Goal: Information Seeking & Learning: Learn about a topic

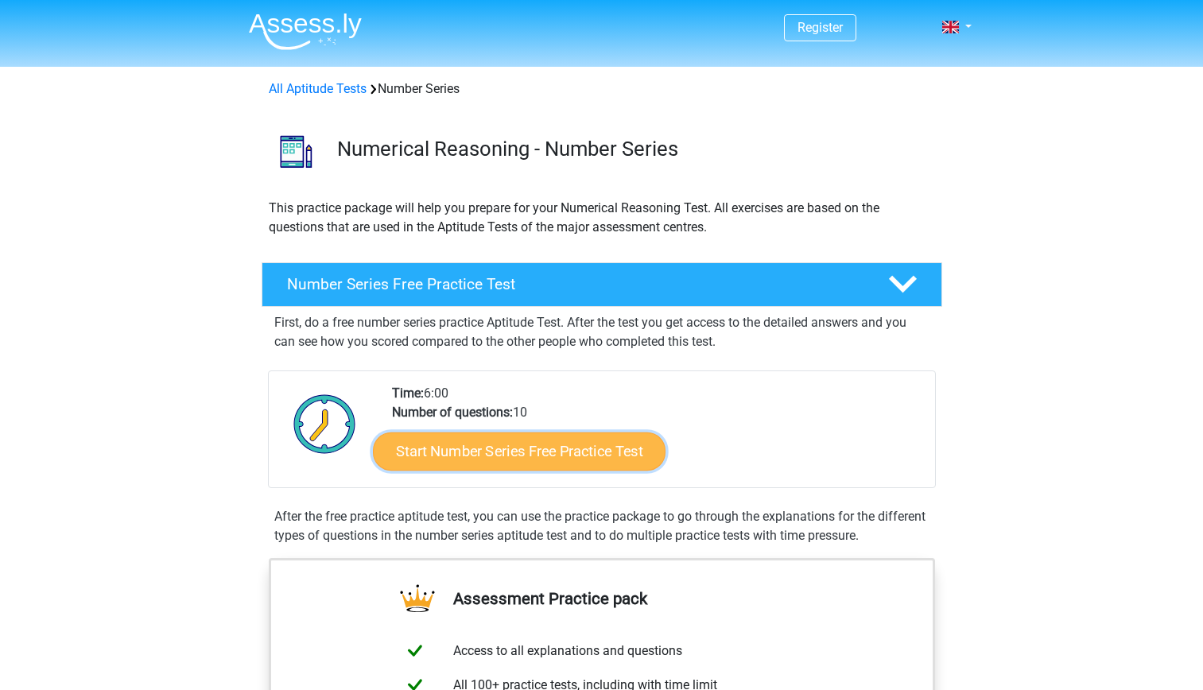
click at [561, 446] on link "Start Number Series Free Practice Test" at bounding box center [519, 451] width 293 height 38
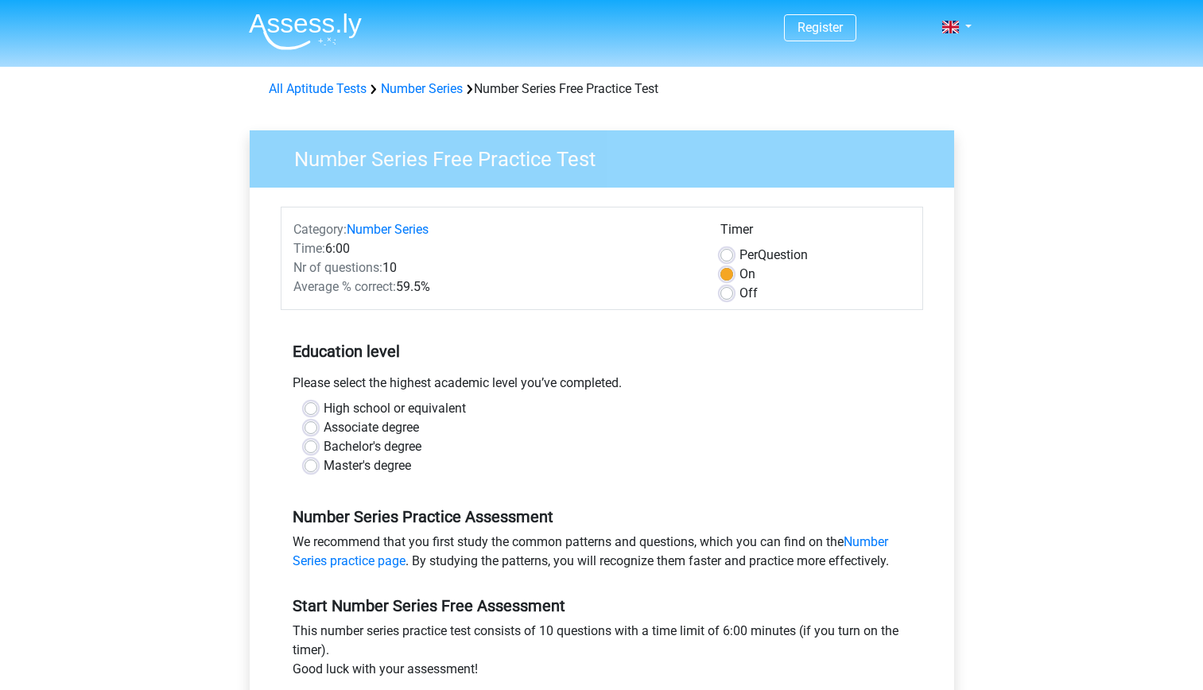
click at [444, 411] on label "High school or equivalent" at bounding box center [395, 408] width 142 height 19
click at [317, 411] on input "High school or equivalent" at bounding box center [310, 407] width 13 height 16
radio input "true"
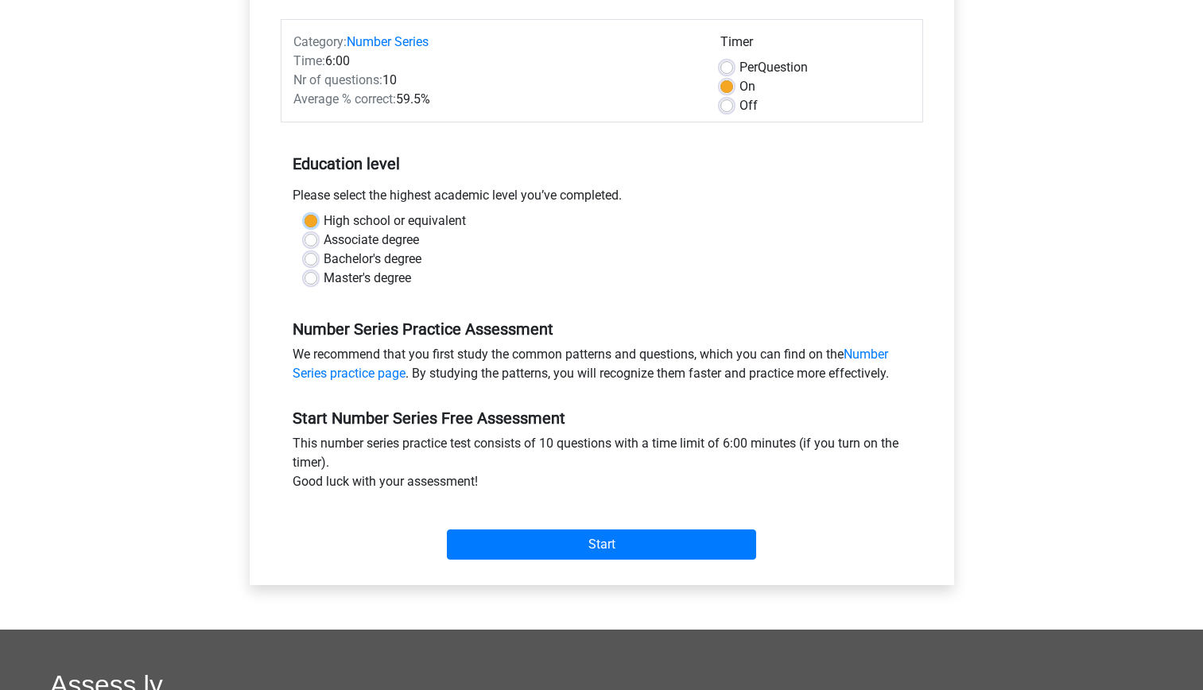
scroll to position [292, 0]
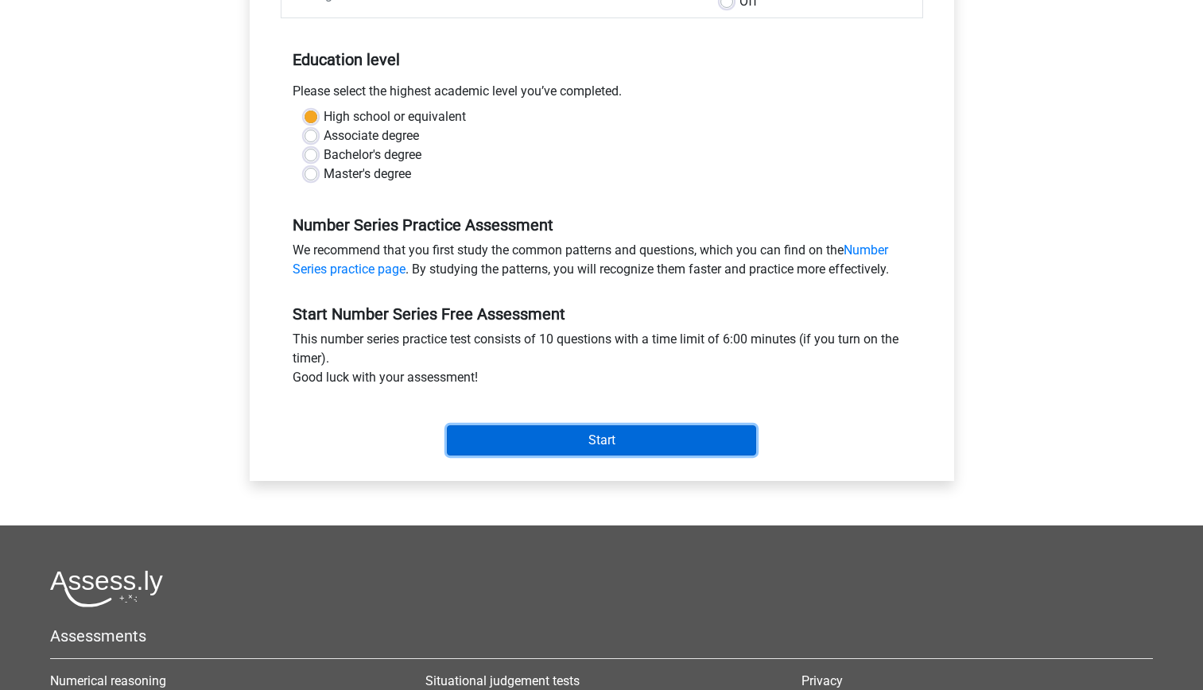
click at [512, 442] on input "Start" at bounding box center [601, 440] width 309 height 30
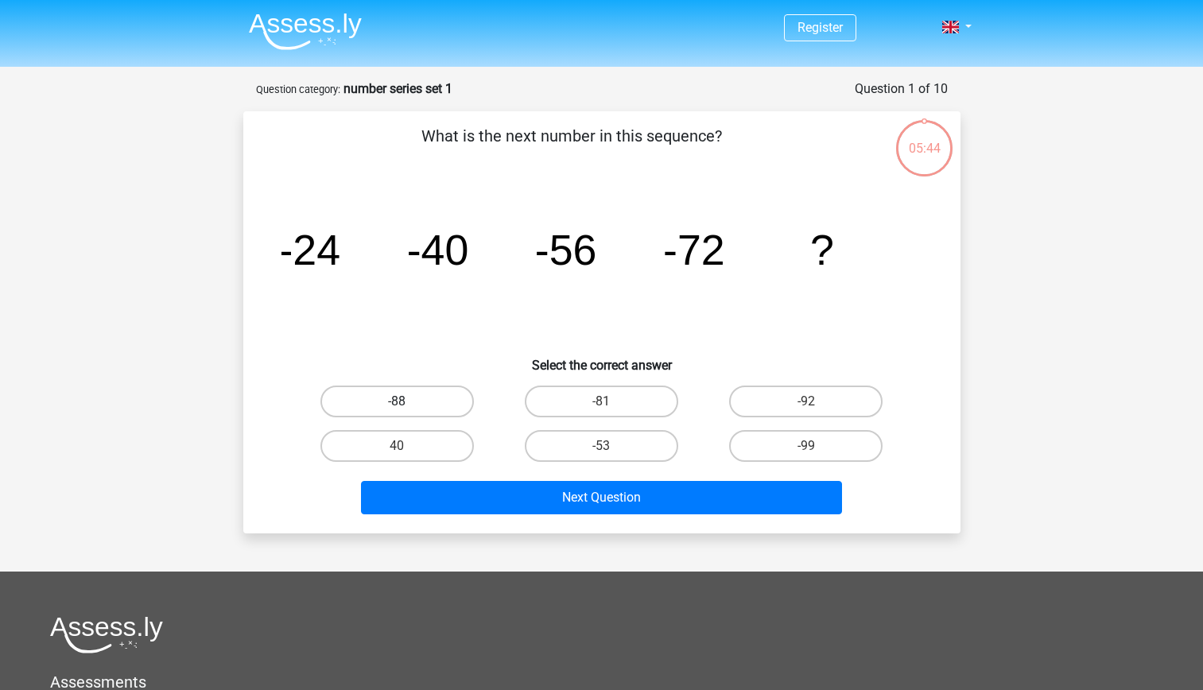
click at [440, 400] on label "-88" at bounding box center [396, 402] width 153 height 32
click at [407, 401] on input "-88" at bounding box center [402, 406] width 10 height 10
radio input "true"
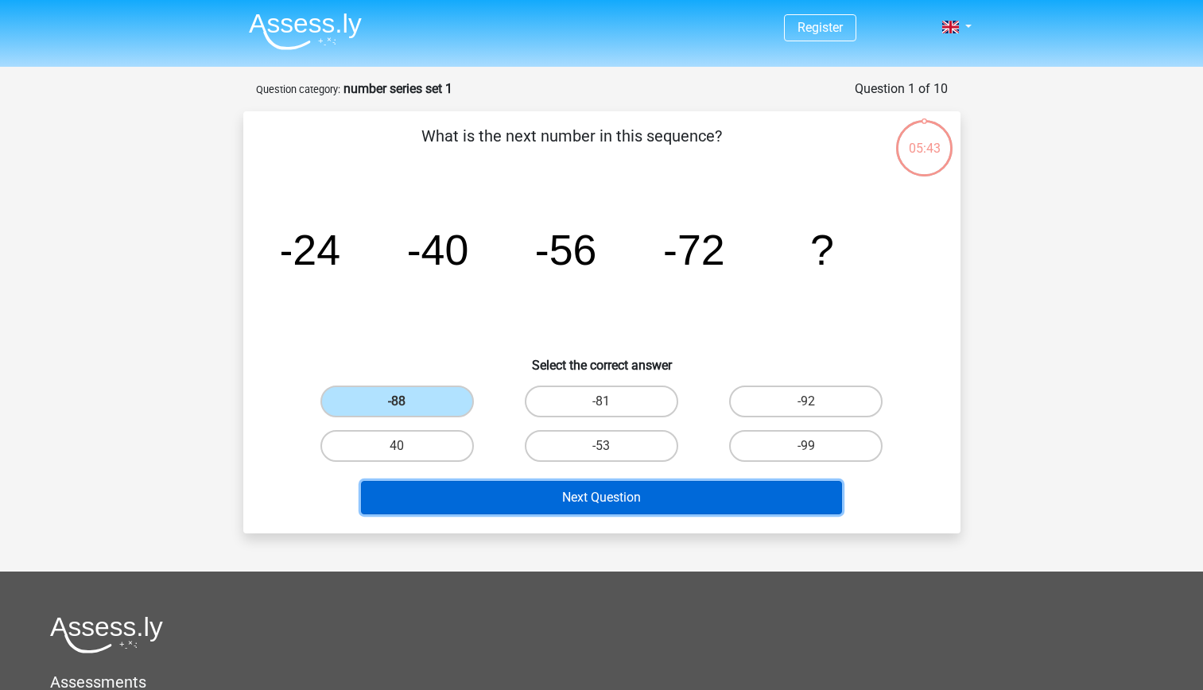
click at [519, 497] on button "Next Question" at bounding box center [601, 497] width 481 height 33
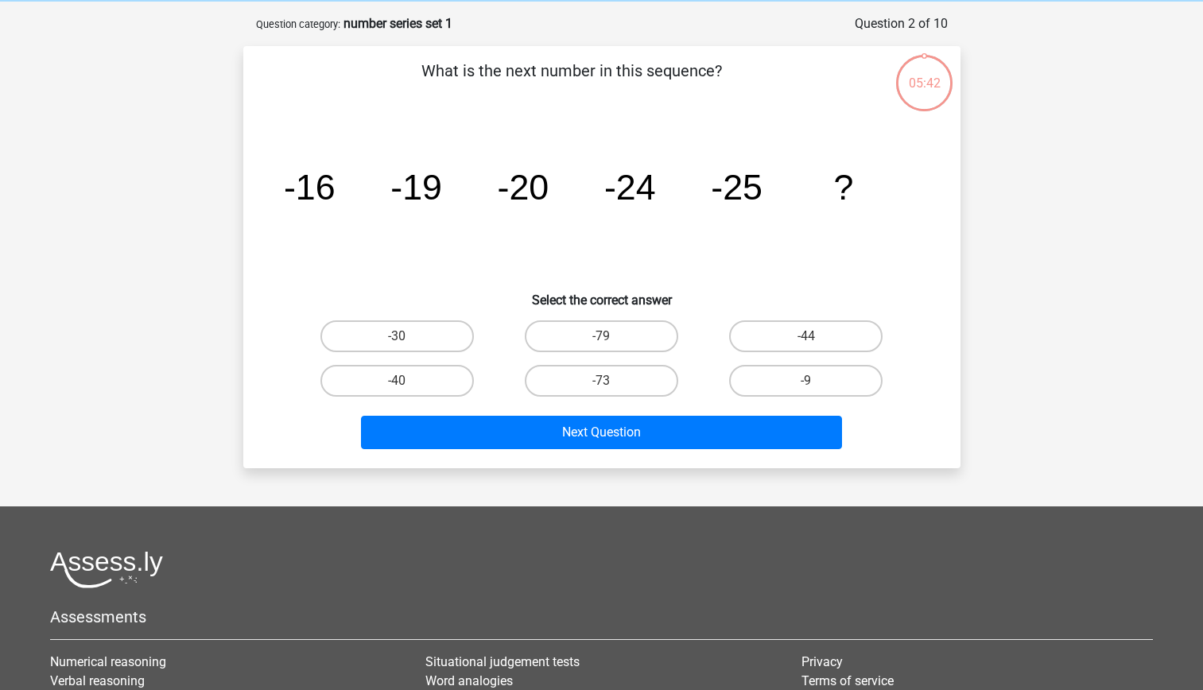
scroll to position [80, 0]
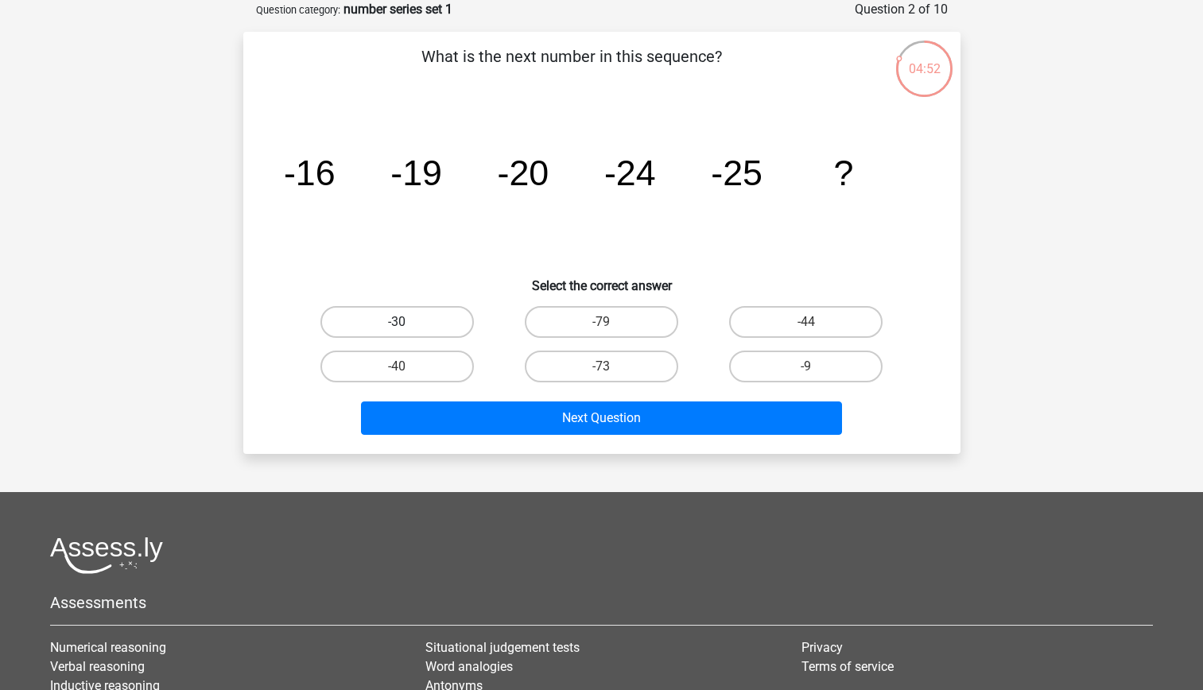
click at [429, 320] on label "-30" at bounding box center [396, 322] width 153 height 32
click at [407, 322] on input "-30" at bounding box center [402, 327] width 10 height 10
radio input "true"
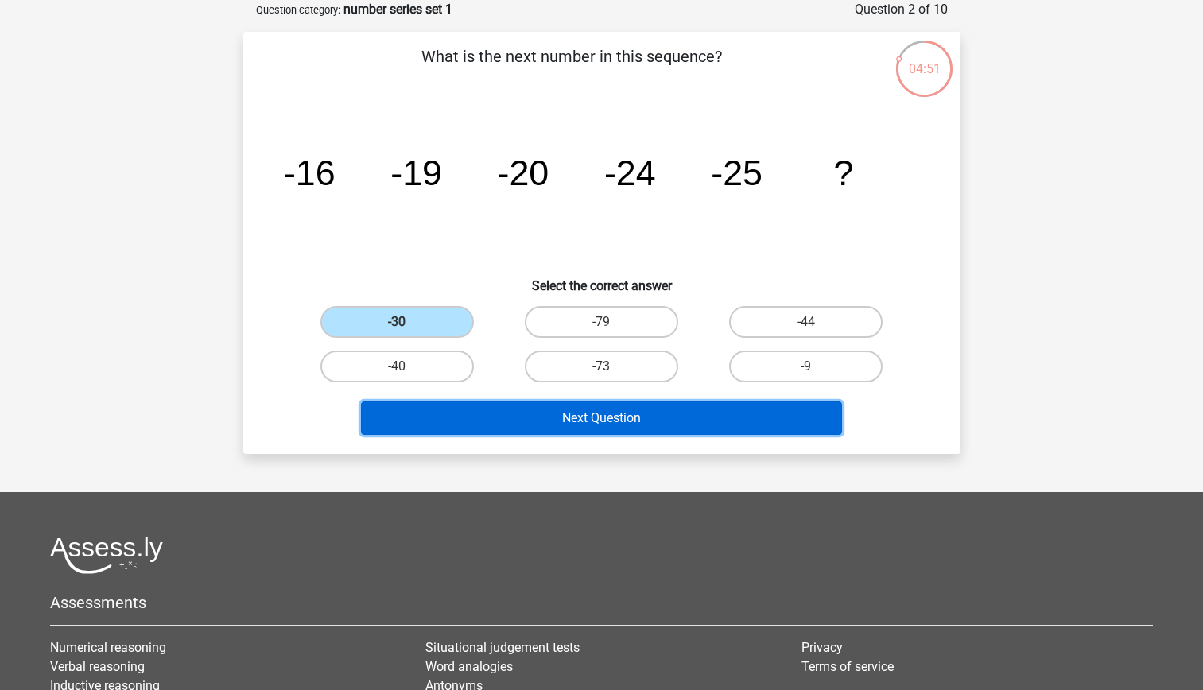
click at [487, 413] on button "Next Question" at bounding box center [601, 417] width 481 height 33
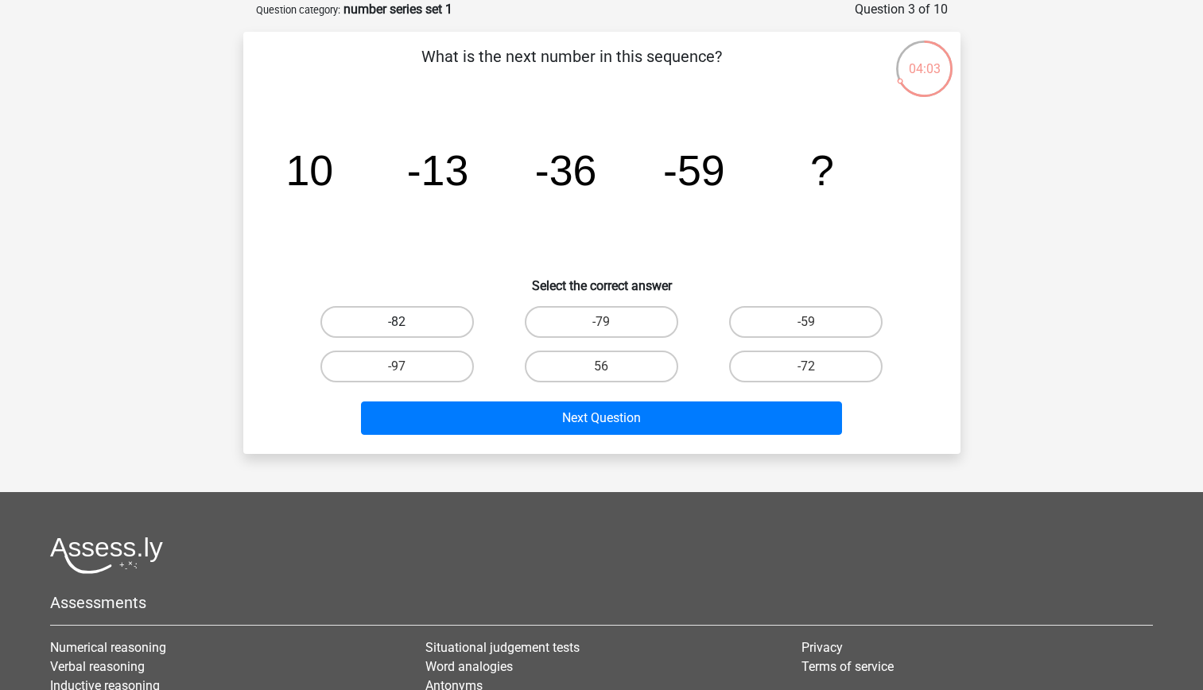
click at [449, 331] on label "-82" at bounding box center [396, 322] width 153 height 32
click at [407, 331] on input "-82" at bounding box center [402, 327] width 10 height 10
radio input "true"
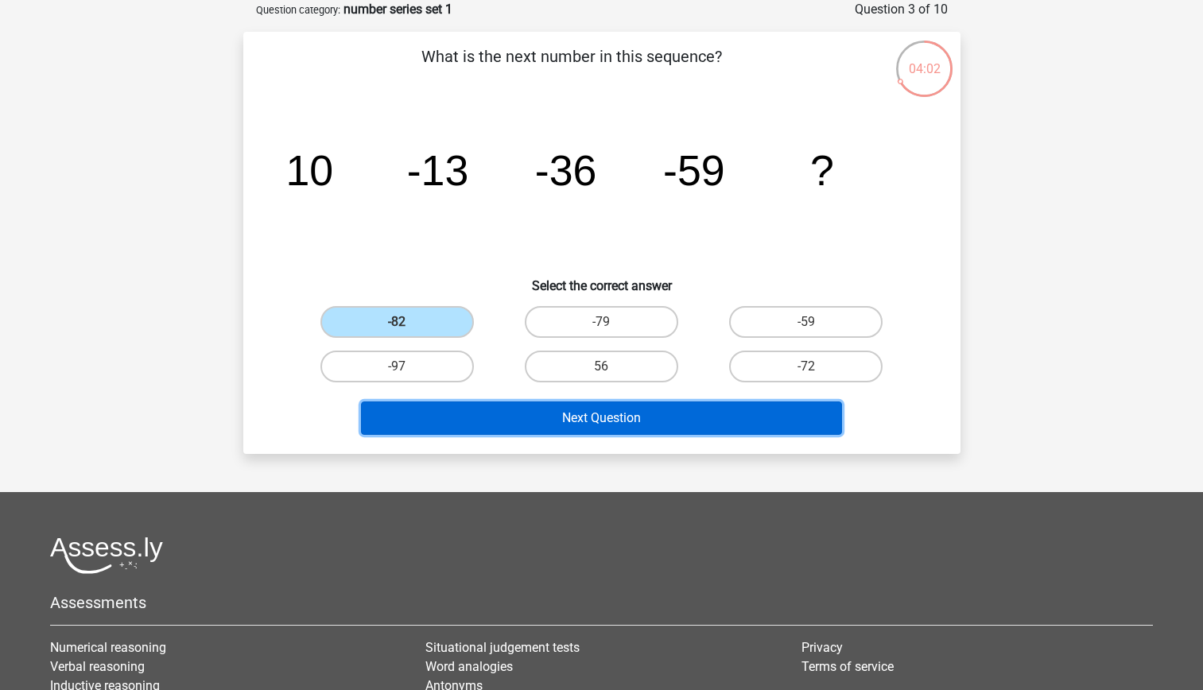
click at [497, 414] on button "Next Question" at bounding box center [601, 417] width 481 height 33
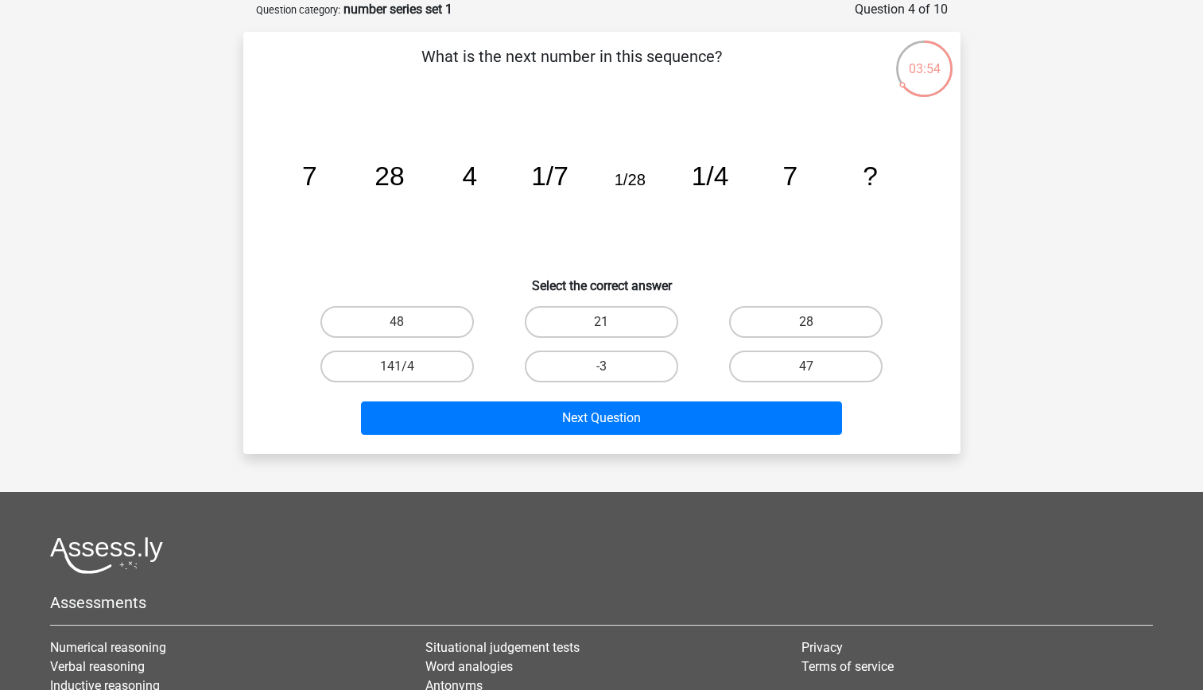
click at [500, 224] on icon "image/svg+xml 7 28 4 1/7 1/28 1/4 7 ?" at bounding box center [601, 185] width 641 height 161
click at [624, 323] on label "21" at bounding box center [601, 322] width 153 height 32
click at [611, 323] on input "21" at bounding box center [606, 327] width 10 height 10
radio input "true"
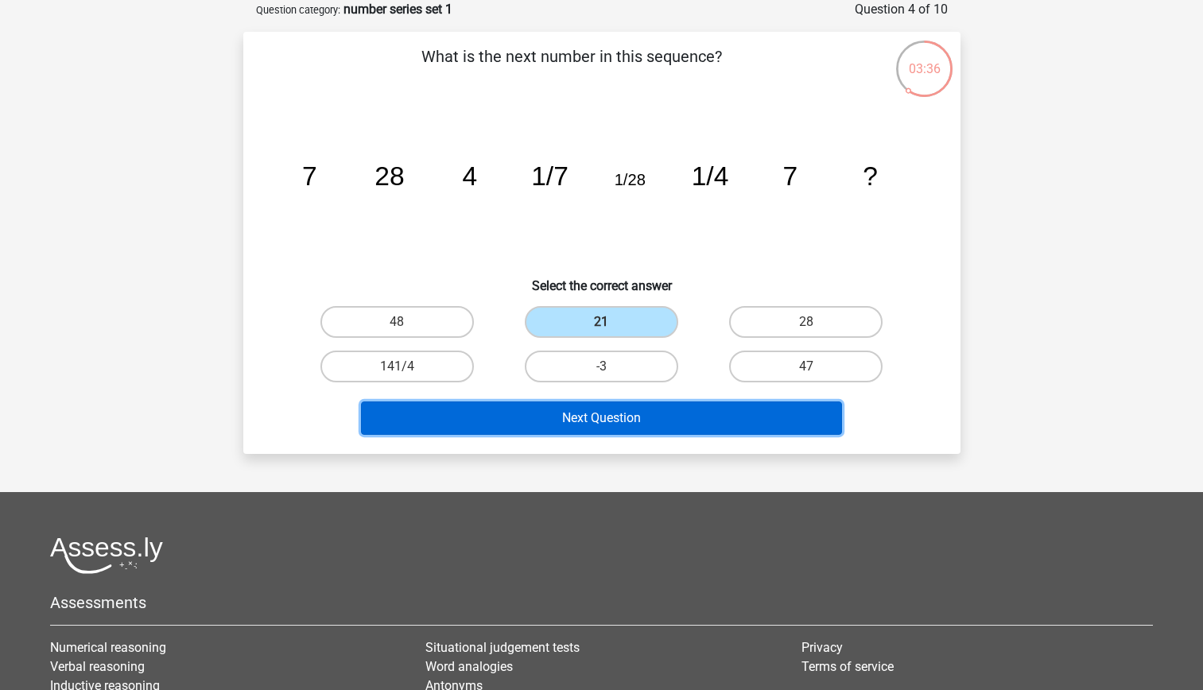
click at [626, 401] on button "Next Question" at bounding box center [601, 417] width 481 height 33
